Goal: Task Accomplishment & Management: Manage account settings

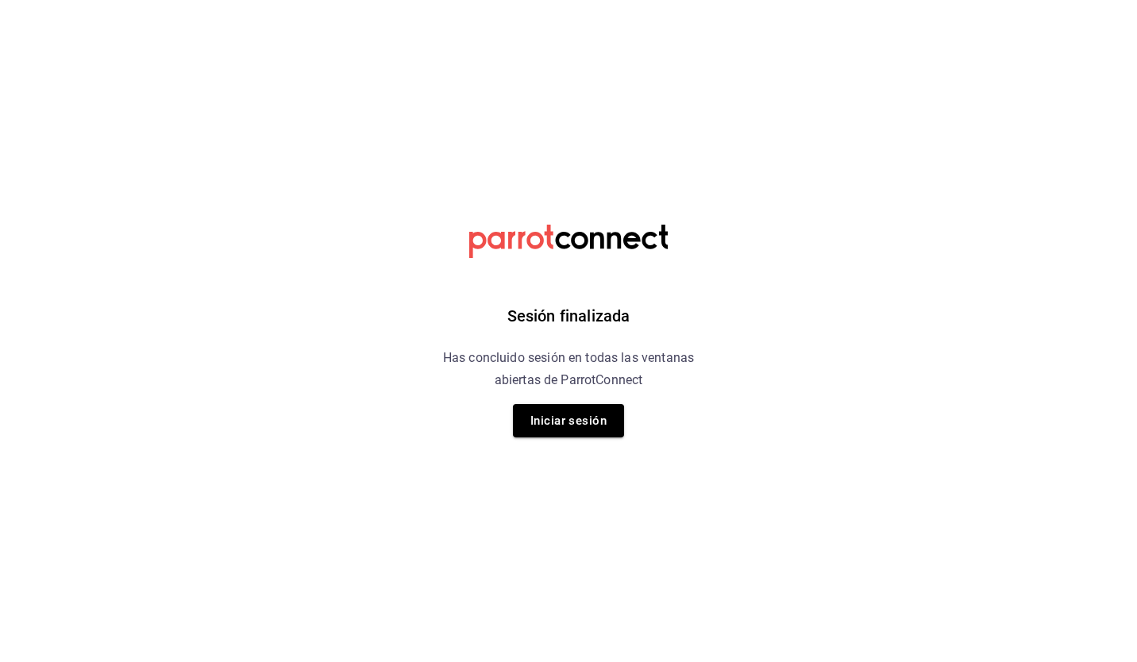
click at [947, 0] on html "Sesión finalizada Has concluido sesión en todas las ventanas abiertas de Parrot…" at bounding box center [568, 0] width 1137 height 0
click at [587, 424] on button "Iniciar sesión" at bounding box center [568, 420] width 111 height 33
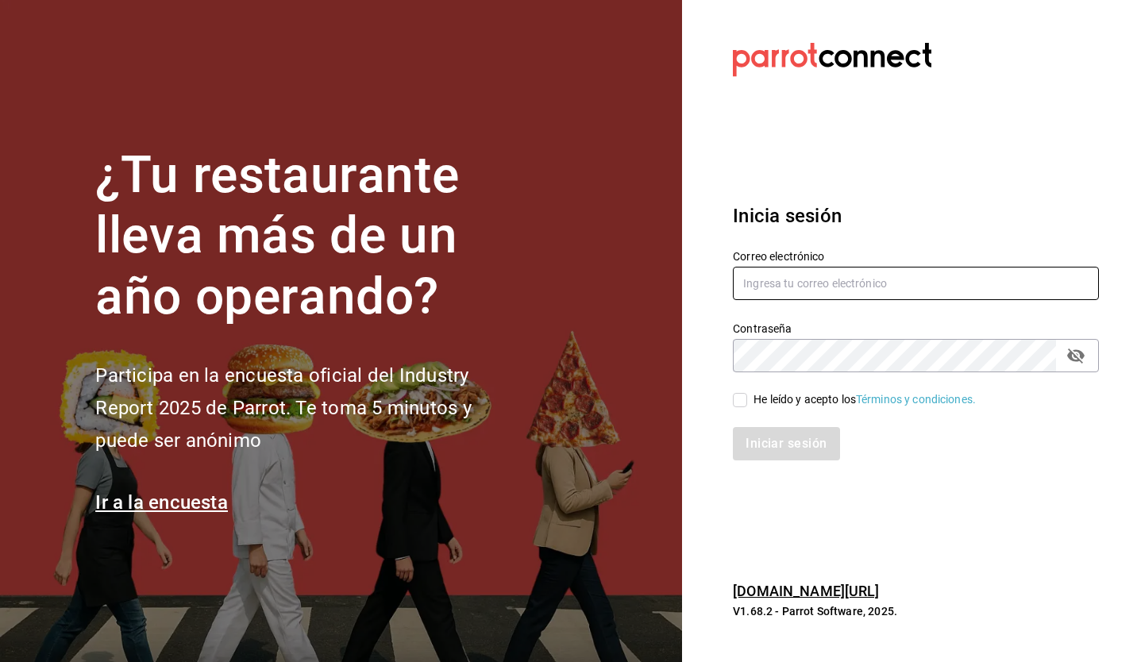
type input "delarosacrv@gmail.com"
drag, startPoint x: 761, startPoint y: 394, endPoint x: 788, endPoint y: 462, distance: 73.4
click at [788, 462] on div "Inicia sesión Correo electrónico delarosacrv@gmail.com Contraseña Contraseña He…" at bounding box center [916, 332] width 366 height 298
click at [746, 403] on input "He leído y acepto los Términos y condiciones." at bounding box center [740, 400] width 14 height 14
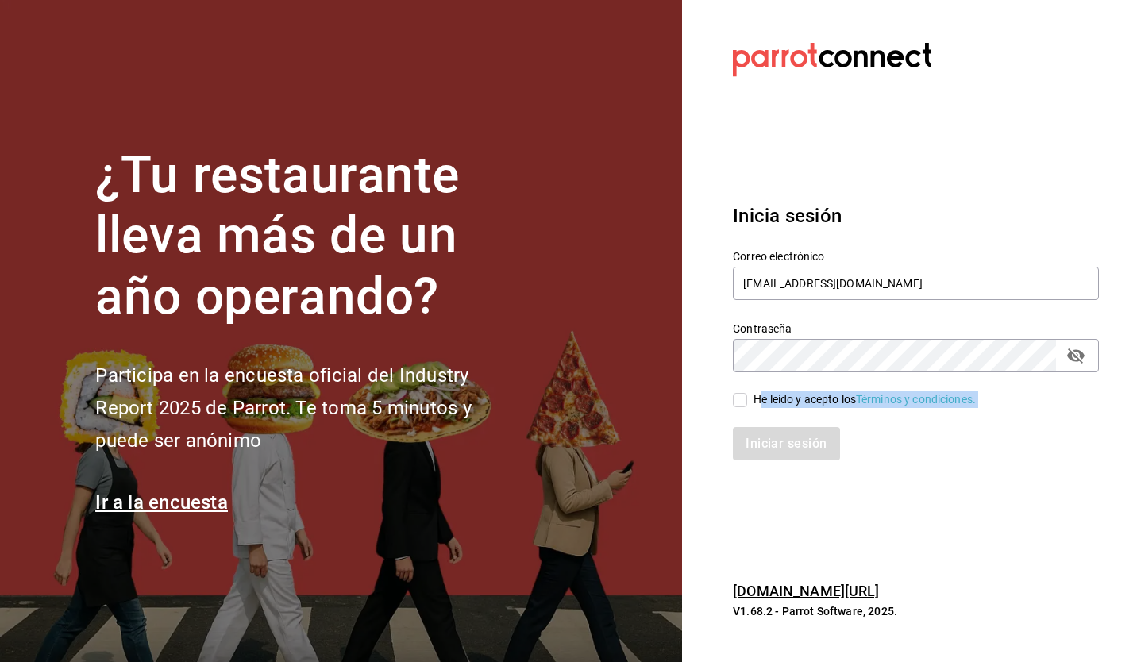
checkbox input "true"
click at [770, 449] on button "Iniciar sesión" at bounding box center [787, 443] width 108 height 33
